Goal: Information Seeking & Learning: Learn about a topic

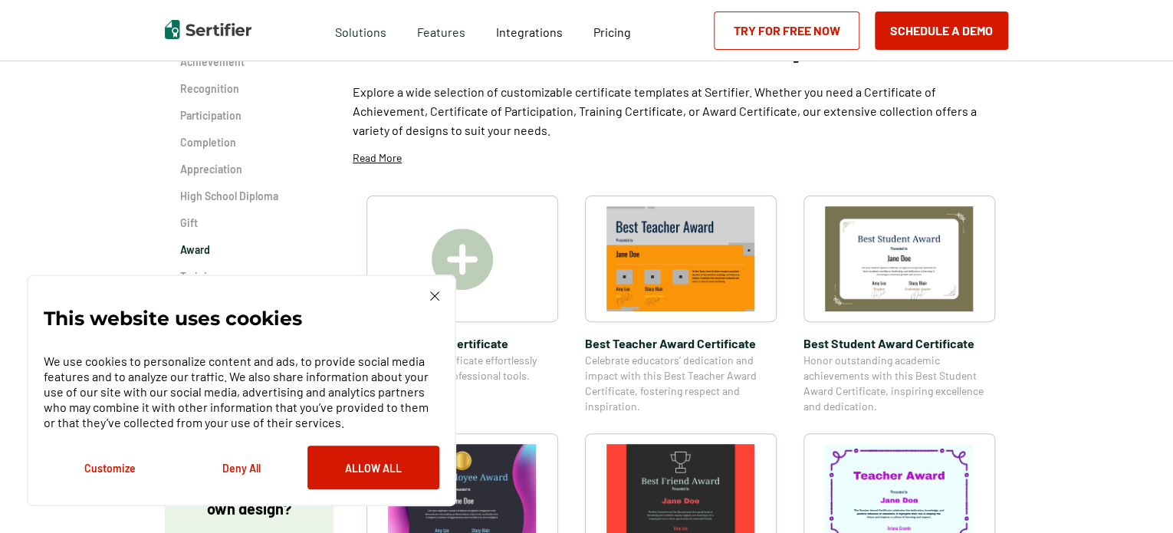
scroll to position [204, 0]
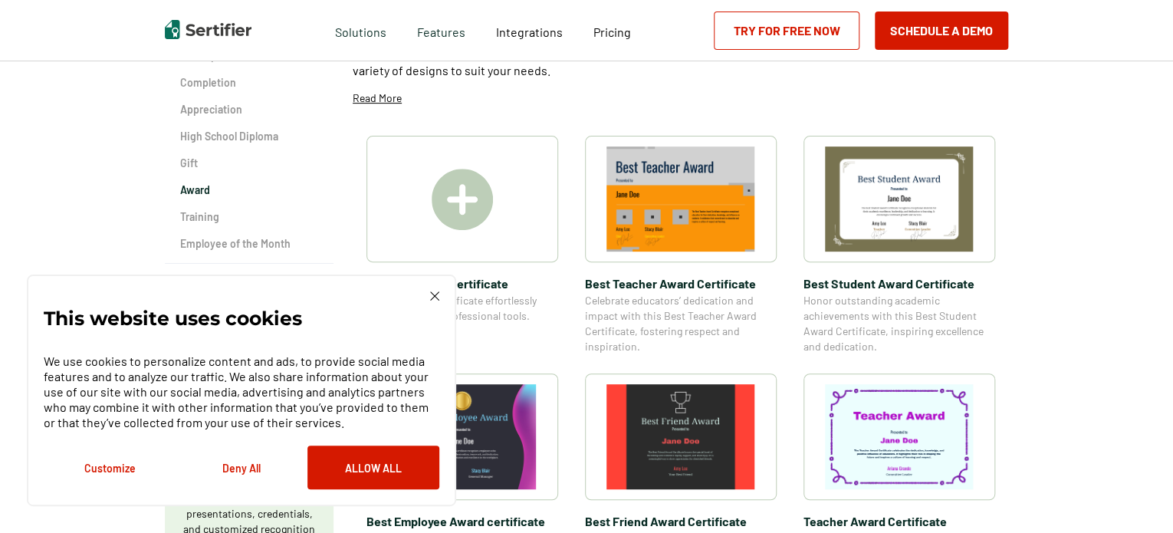
click at [892, 447] on img at bounding box center [899, 436] width 149 height 105
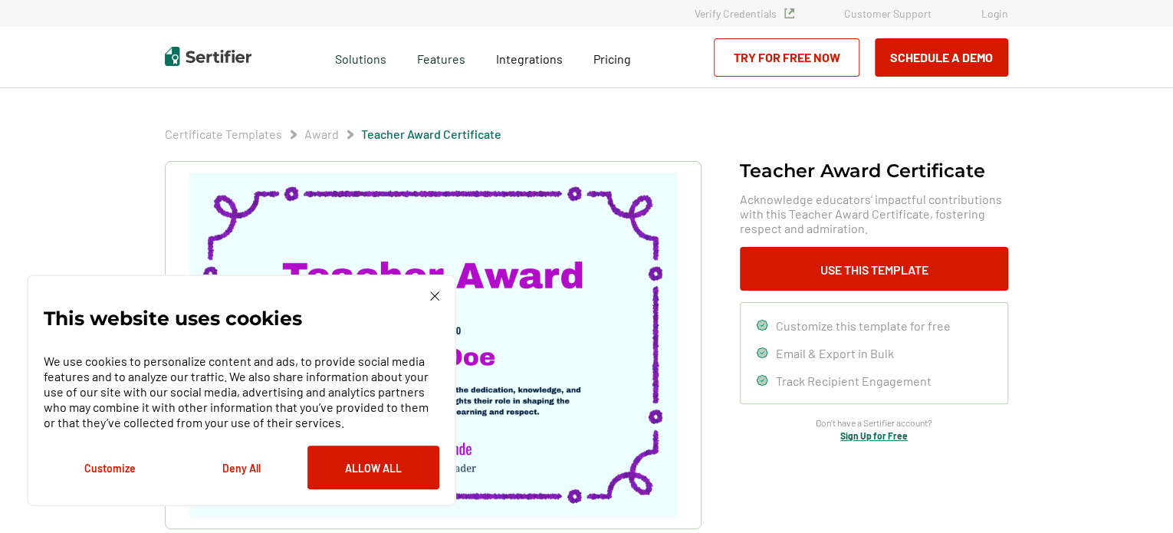
click at [437, 299] on img at bounding box center [434, 295] width 9 height 9
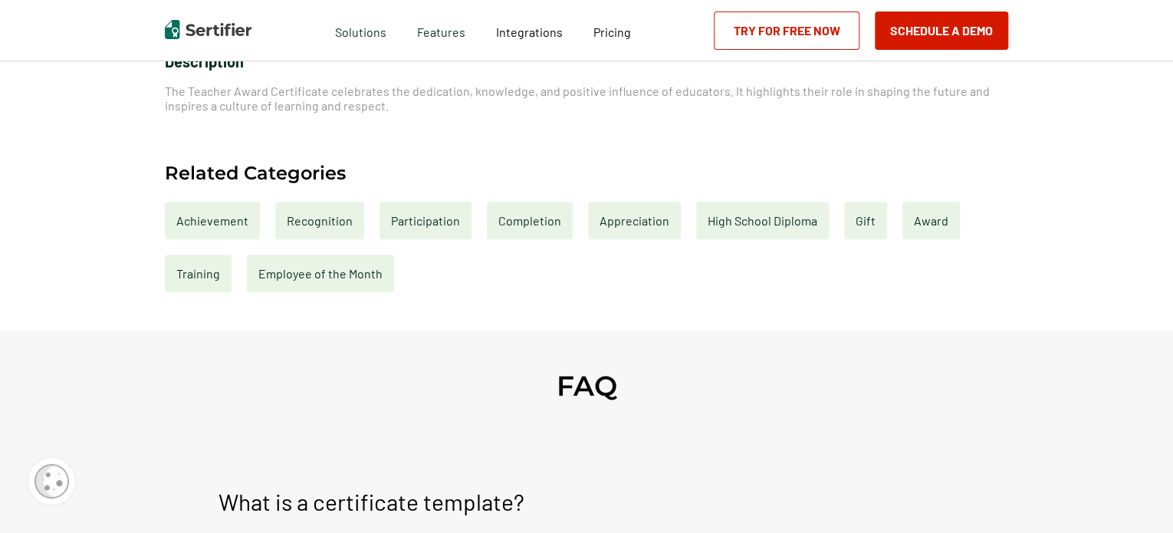
scroll to position [613, 0]
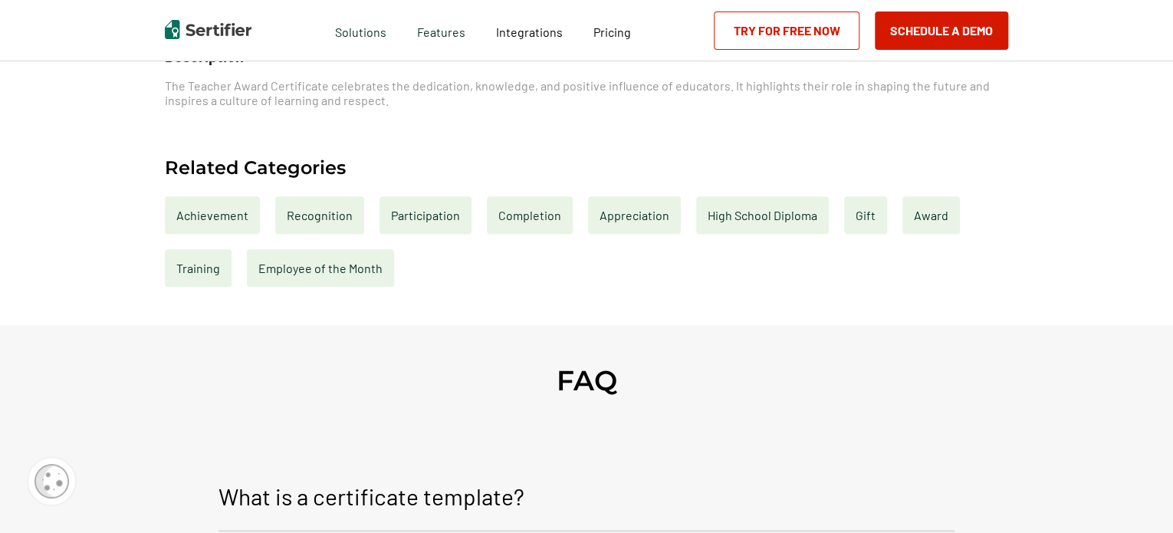
click at [923, 216] on div "Award" at bounding box center [930, 215] width 57 height 38
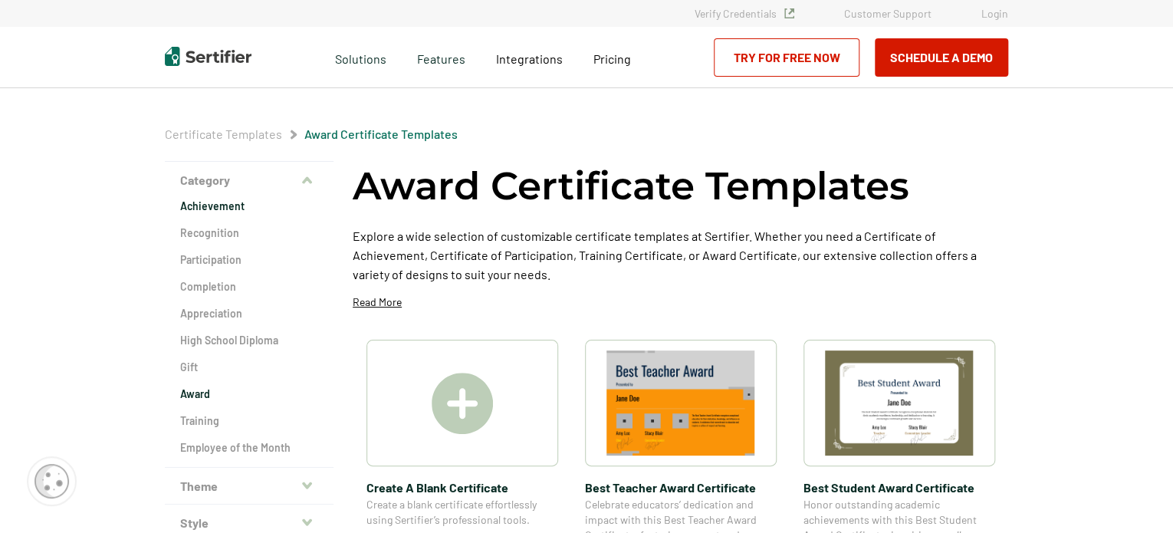
click at [215, 208] on h2 "Achievement" at bounding box center [249, 206] width 138 height 15
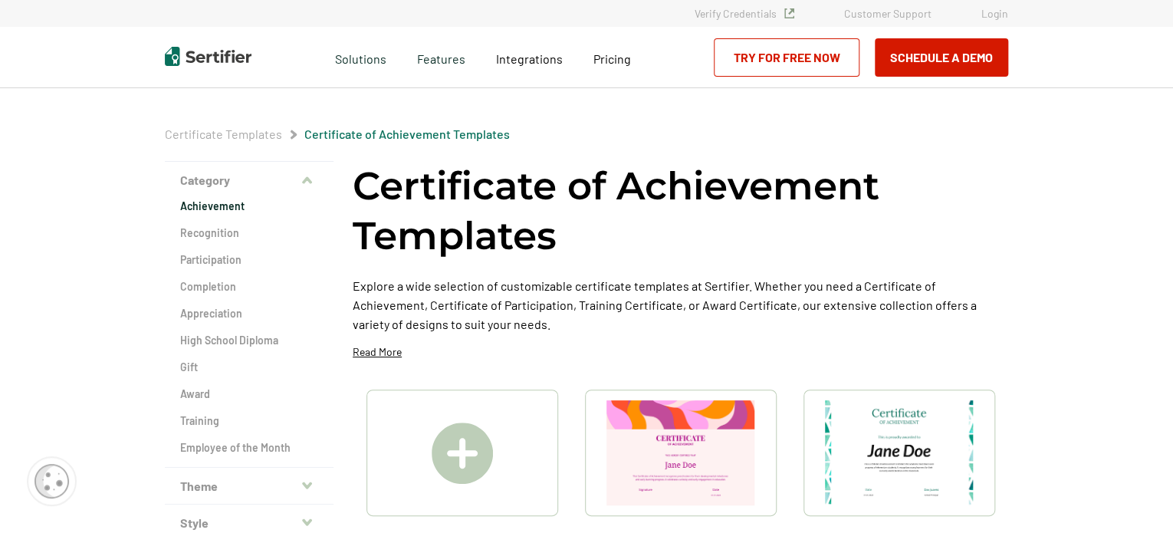
click at [914, 474] on img at bounding box center [899, 452] width 149 height 105
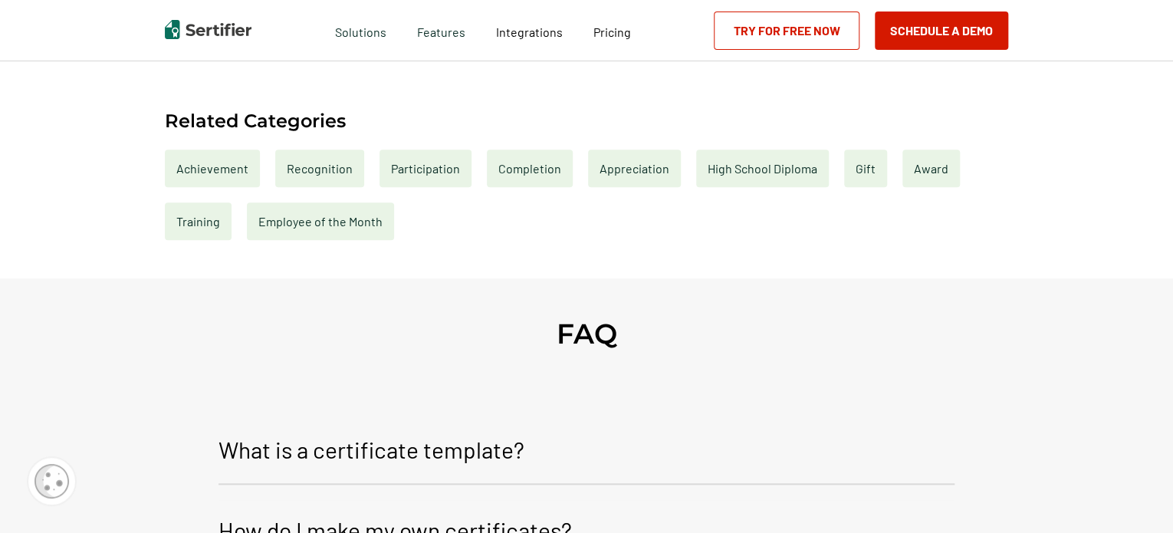
scroll to position [664, 0]
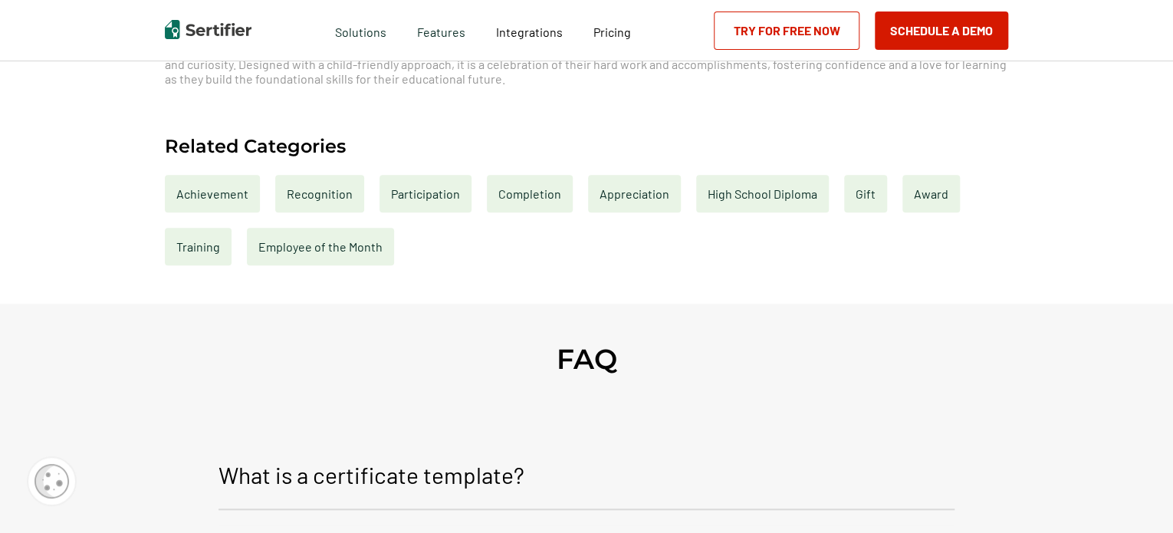
click at [309, 199] on div "Recognition" at bounding box center [319, 194] width 89 height 38
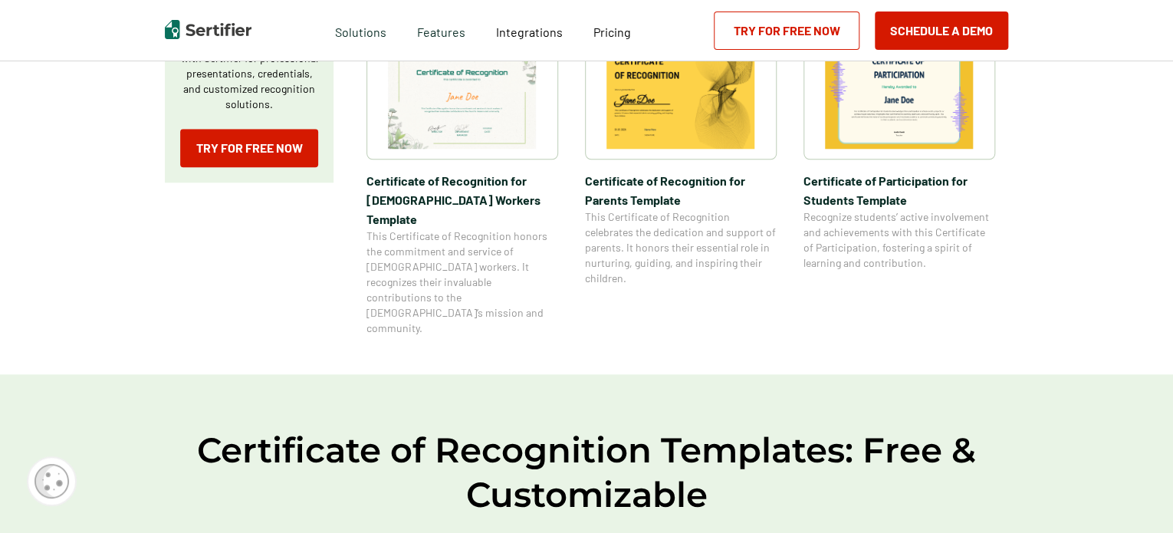
scroll to position [511, 0]
